Goal: Check status: Check status

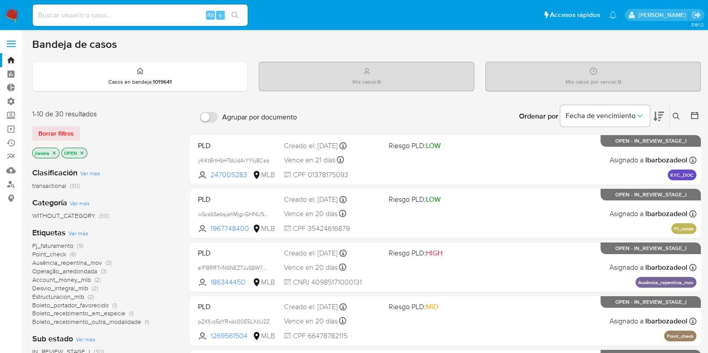
click at [334, 79] on div "Mis casos : 0" at bounding box center [366, 76] width 215 height 29
click at [163, 78] on strong "1019641" at bounding box center [162, 82] width 19 height 8
